Goal: Transaction & Acquisition: Purchase product/service

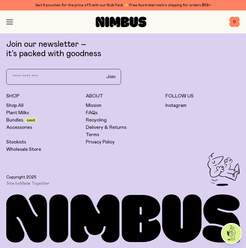
scroll to position [2199, 0]
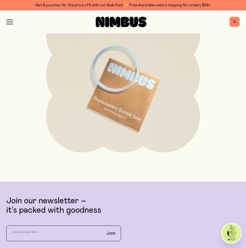
click at [10, 21] on icon "button" at bounding box center [9, 22] width 7 height 5
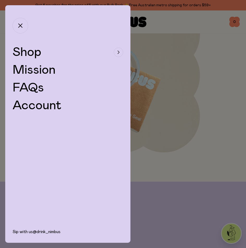
click at [38, 50] on span "Shop" at bounding box center [27, 52] width 29 height 13
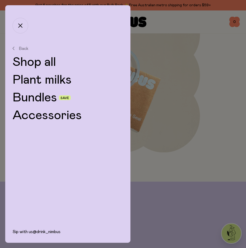
click at [52, 81] on link "Plant milks" at bounding box center [68, 80] width 111 height 13
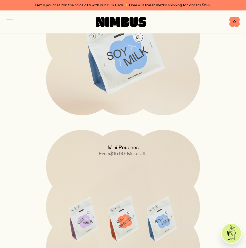
scroll to position [497, 0]
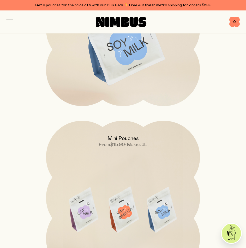
click at [115, 59] on img at bounding box center [123, 42] width 154 height 181
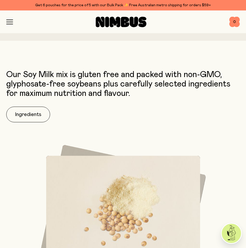
scroll to position [497, 0]
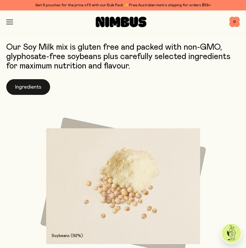
click at [21, 85] on button "Ingredients" at bounding box center [28, 87] width 44 height 16
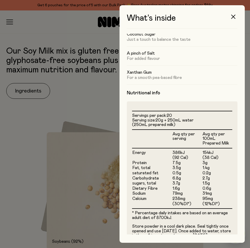
scroll to position [52, 0]
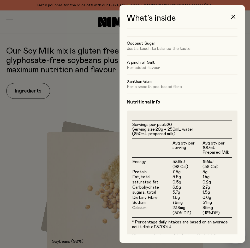
click at [145, 104] on h4 "Nutritional info" at bounding box center [182, 102] width 111 height 6
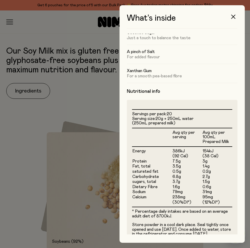
scroll to position [0, 0]
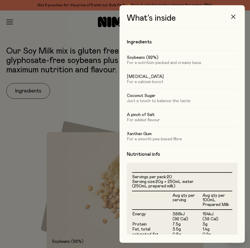
click at [233, 19] on icon "button" at bounding box center [234, 17] width 4 height 4
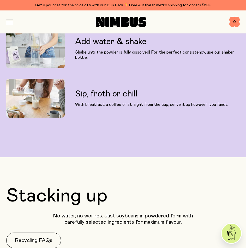
scroll to position [1072, 0]
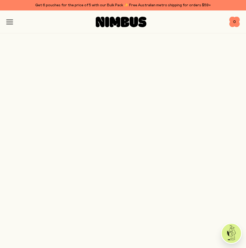
scroll to position [497, 0]
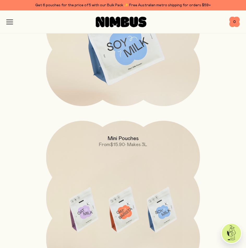
click at [4, 5] on link "Get 6 pouches for the price of 5 with our Bulk Pack ✨ Free Australian metro shi…" at bounding box center [123, 5] width 246 height 10
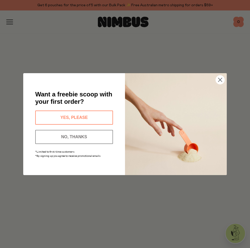
scroll to position [2199, 0]
